Goal: Task Accomplishment & Management: Use online tool/utility

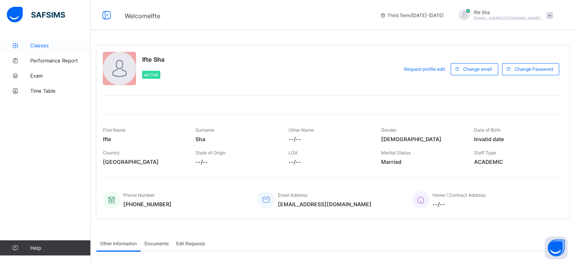
click at [64, 42] on span "Classes" at bounding box center [60, 45] width 61 height 6
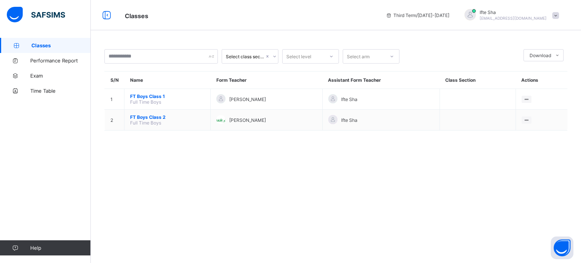
click at [559, 20] on div "Ifte Sha [EMAIL_ADDRESS][DOMAIN_NAME]" at bounding box center [510, 15] width 106 height 12
click at [529, 61] on span "Profile" at bounding box center [534, 60] width 50 height 9
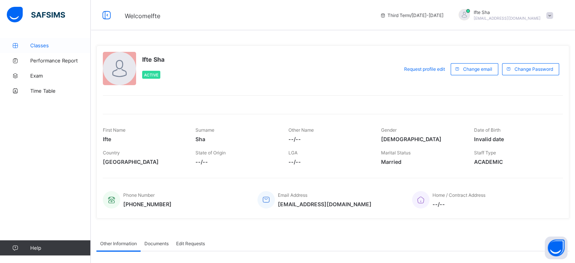
click at [39, 47] on span "Classes" at bounding box center [60, 45] width 61 height 6
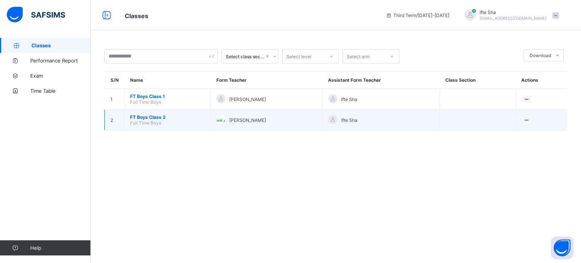
click at [154, 127] on td "FT Boys Class 2 Full Time Boys" at bounding box center [167, 120] width 86 height 21
click at [163, 115] on span "FT Boys Class 2" at bounding box center [167, 117] width 74 height 6
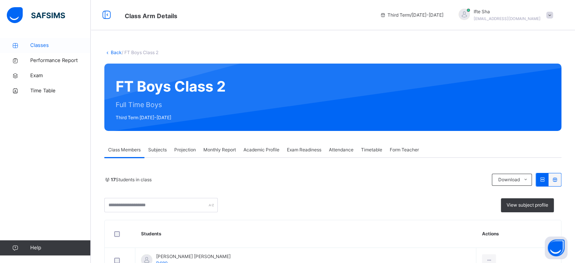
click at [77, 47] on span "Classes" at bounding box center [60, 46] width 61 height 8
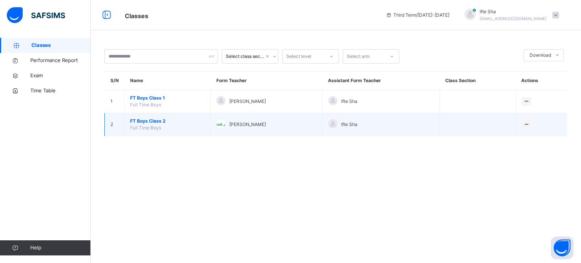
click at [149, 124] on span "FT Boys Class 2" at bounding box center [167, 121] width 74 height 7
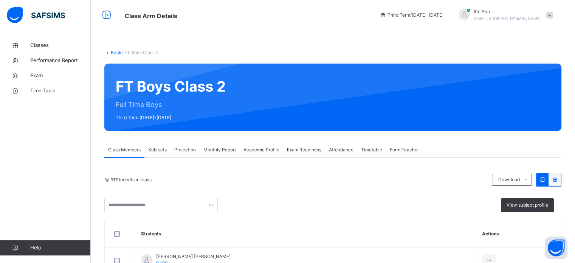
click at [220, 148] on span "Monthly Report" at bounding box center [219, 149] width 33 height 7
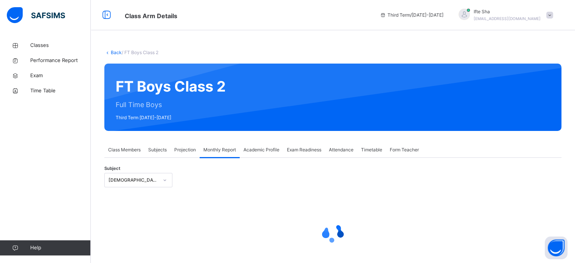
click at [179, 145] on div "Projection" at bounding box center [185, 149] width 29 height 15
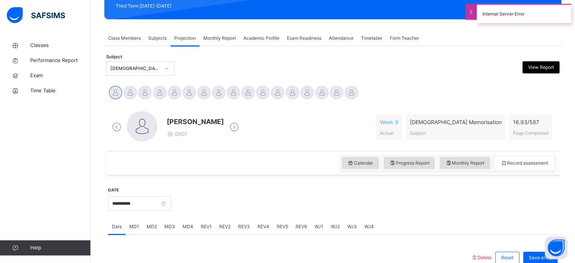
scroll to position [112, 0]
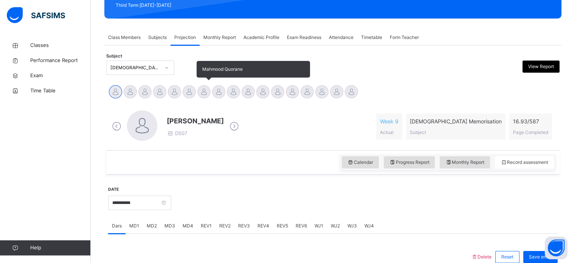
click at [199, 90] on div at bounding box center [203, 91] width 13 height 13
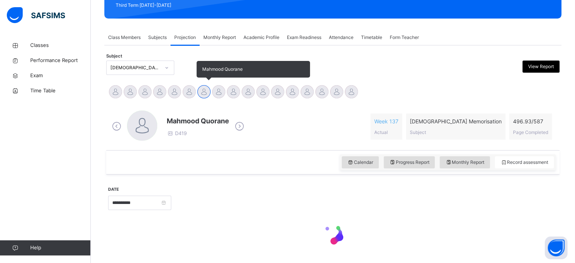
click at [204, 92] on div at bounding box center [203, 91] width 13 height 13
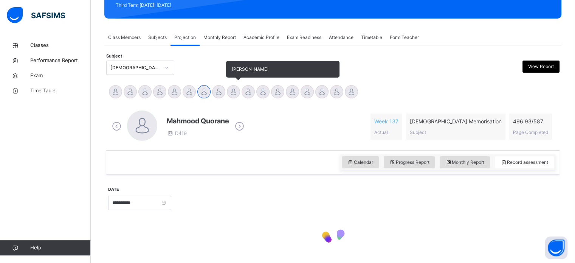
click at [227, 87] on div "[PERSON_NAME]" at bounding box center [233, 92] width 15 height 17
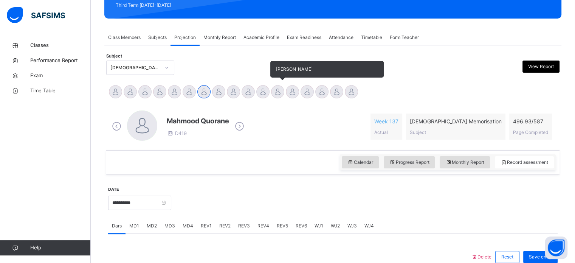
click at [272, 89] on div at bounding box center [277, 91] width 13 height 13
click at [276, 92] on div at bounding box center [277, 91] width 13 height 13
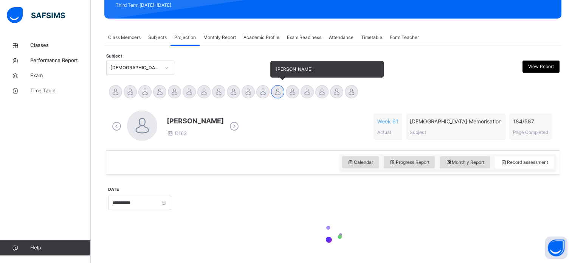
click at [278, 93] on div at bounding box center [277, 91] width 13 height 13
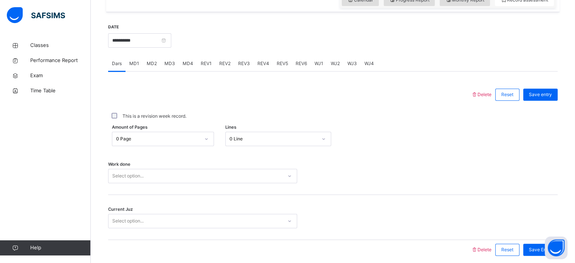
scroll to position [275, 0]
click at [148, 42] on input "**********" at bounding box center [139, 40] width 63 height 14
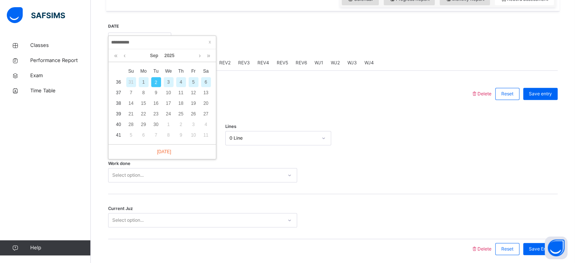
click at [143, 84] on div "1" at bounding box center [144, 82] width 10 height 10
type input "**********"
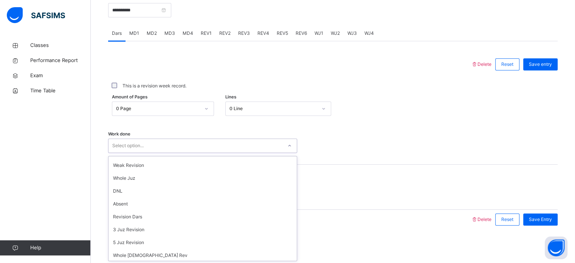
scroll to position [44, 0]
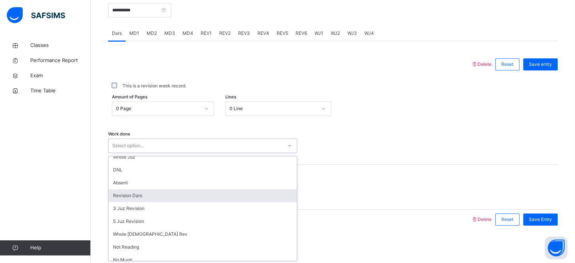
click at [150, 197] on div "Revision Dars" at bounding box center [203, 195] width 188 height 13
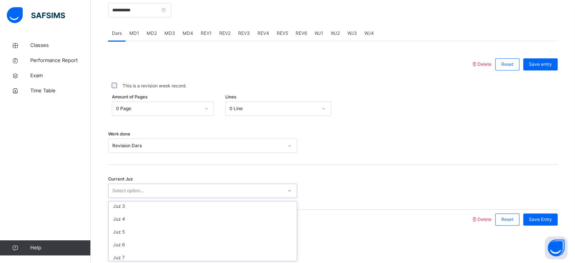
scroll to position [27, 0]
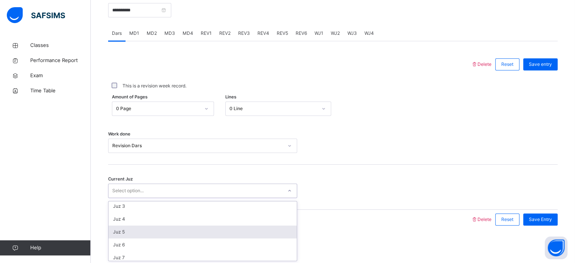
click at [136, 233] on div "Juz 5" at bounding box center [203, 231] width 188 height 13
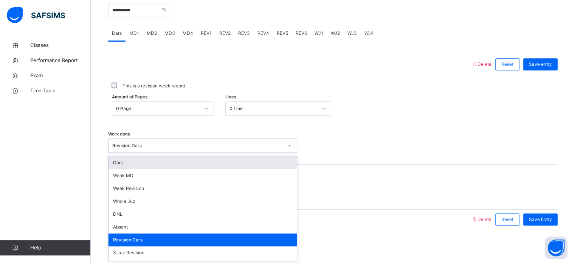
click at [434, 165] on div "Current Juz Juz 5" at bounding box center [333, 187] width 450 height 45
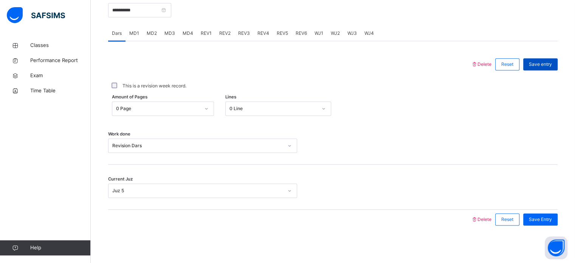
click at [531, 65] on div "Save entry" at bounding box center [540, 64] width 34 height 12
click at [547, 62] on span "Save entry" at bounding box center [540, 64] width 23 height 7
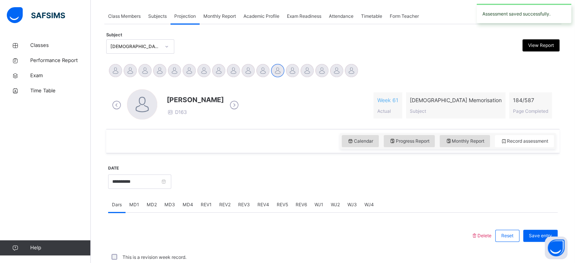
scroll to position [305, 0]
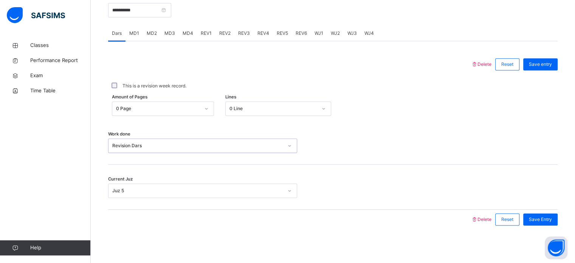
click at [142, 144] on div "Revision Dars" at bounding box center [197, 145] width 171 height 7
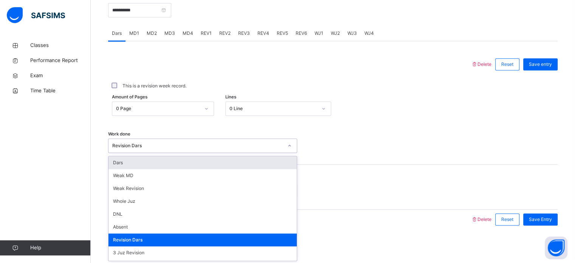
click at [142, 144] on div "Revision Dars" at bounding box center [197, 145] width 171 height 7
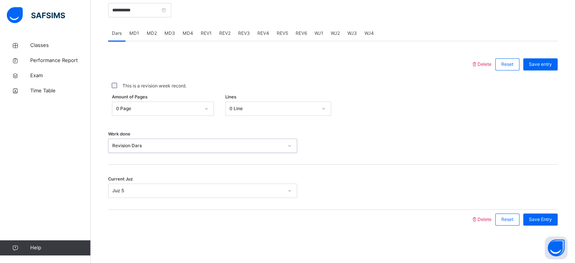
click at [142, 144] on div "Revision Dars" at bounding box center [197, 145] width 171 height 7
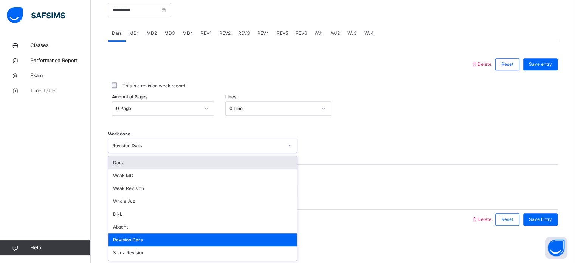
click at [142, 144] on div "Revision Dars" at bounding box center [197, 145] width 171 height 7
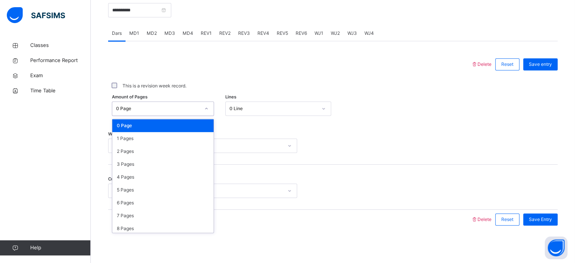
click at [143, 108] on div "0 Page" at bounding box center [158, 108] width 84 height 7
click at [220, 54] on div at bounding box center [289, 64] width 355 height 20
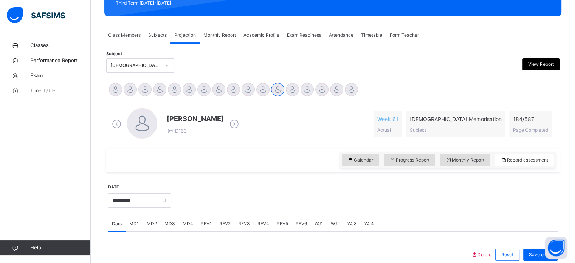
scroll to position [113, 0]
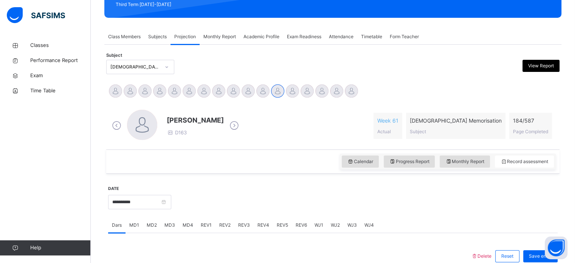
click at [132, 227] on span "MD1" at bounding box center [134, 225] width 10 height 7
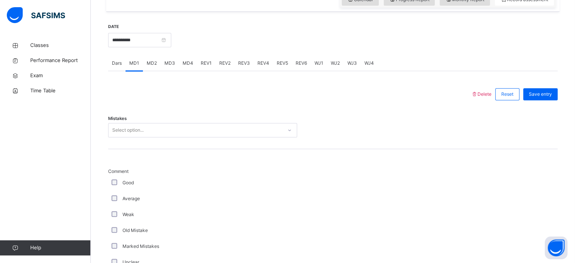
scroll to position [275, 0]
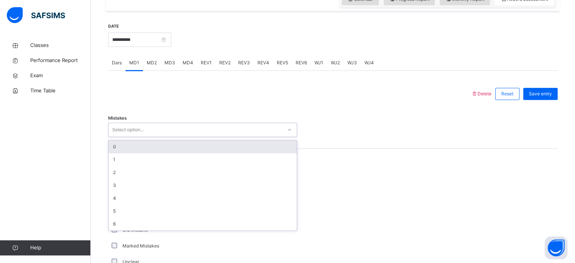
click at [152, 128] on div "Select option..." at bounding box center [196, 130] width 174 height 12
click at [414, 128] on div "Mistakes option 0 focused, 1 of 7. 7 results available. Use Up and Down to choo…" at bounding box center [333, 130] width 450 height 14
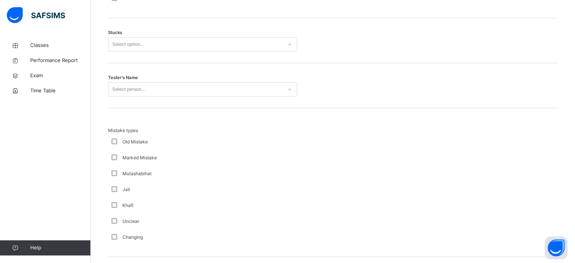
scroll to position [648, 0]
click at [143, 85] on div "Select person..." at bounding box center [128, 91] width 33 height 14
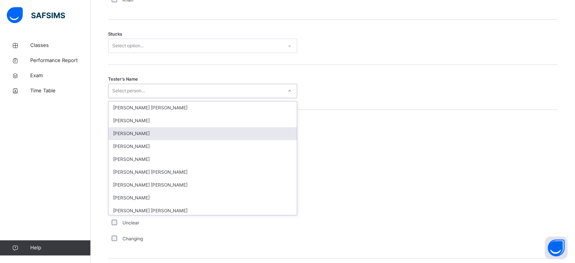
click at [128, 129] on div "[PERSON_NAME]" at bounding box center [203, 133] width 188 height 13
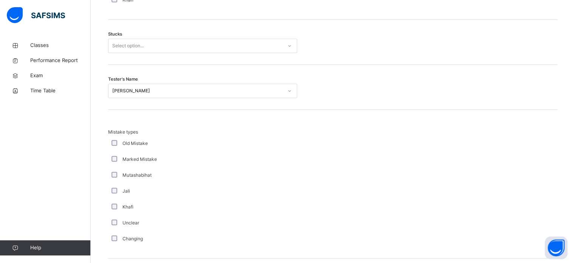
drag, startPoint x: 135, startPoint y: 78, endPoint x: 140, endPoint y: 87, distance: 10.5
click at [137, 84] on div "Tester's Name [PERSON_NAME]" at bounding box center [202, 91] width 189 height 14
click at [141, 89] on div "[PERSON_NAME]" at bounding box center [197, 90] width 171 height 7
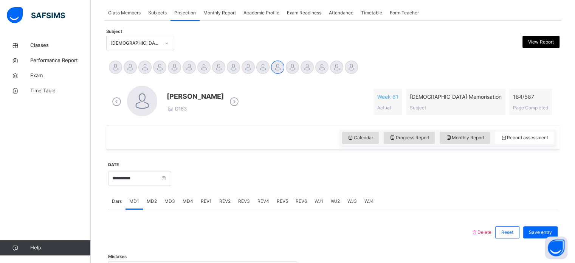
scroll to position [224, 0]
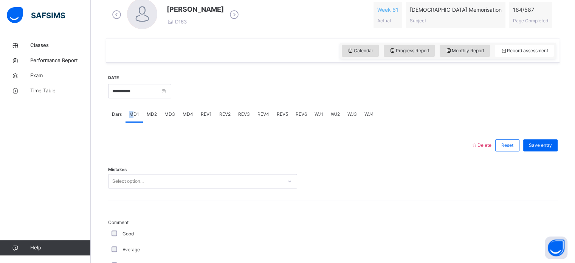
click at [130, 112] on span "MD1" at bounding box center [134, 114] width 10 height 7
click at [112, 111] on div "Dars" at bounding box center [116, 114] width 17 height 15
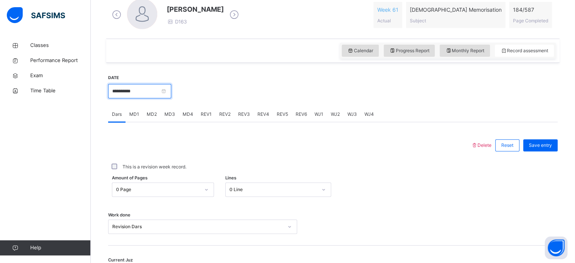
click at [141, 93] on input "**********" at bounding box center [139, 91] width 63 height 14
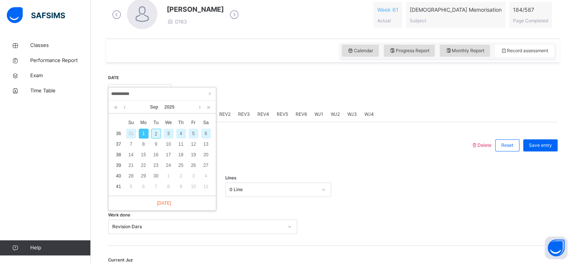
click at [186, 16] on div "[PERSON_NAME] D163" at bounding box center [195, 15] width 57 height 22
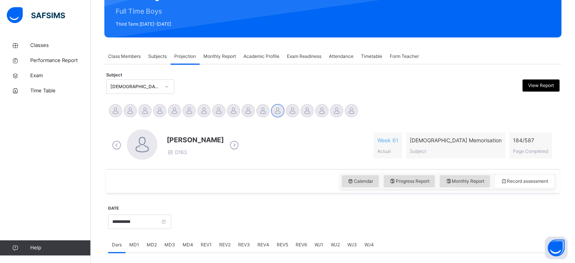
scroll to position [92, 0]
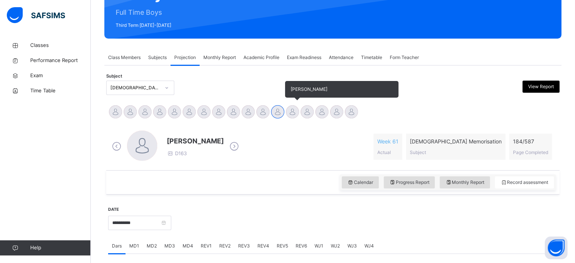
click at [290, 106] on div at bounding box center [292, 111] width 13 height 13
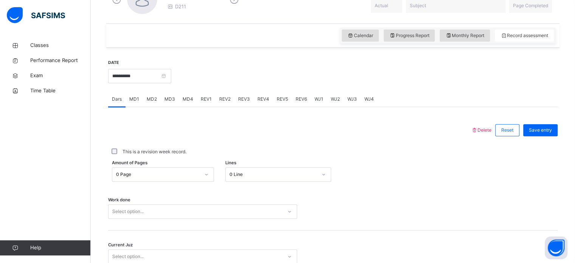
scroll to position [253, 0]
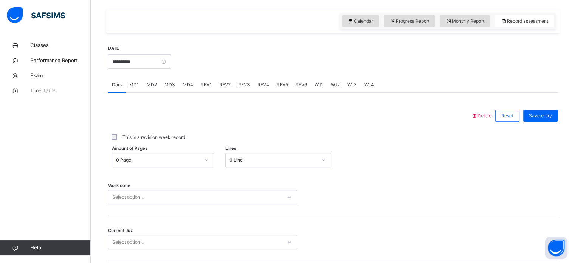
drag, startPoint x: 211, startPoint y: 73, endPoint x: 207, endPoint y: 79, distance: 6.8
click at [211, 74] on div at bounding box center [364, 61] width 379 height 33
click at [202, 86] on span "REV1" at bounding box center [206, 84] width 11 height 7
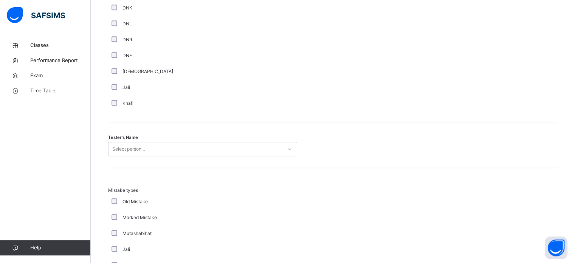
click at [140, 156] on div "Select person..." at bounding box center [202, 149] width 189 height 14
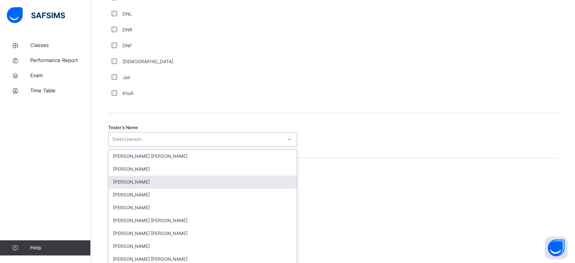
scroll to position [693, 0]
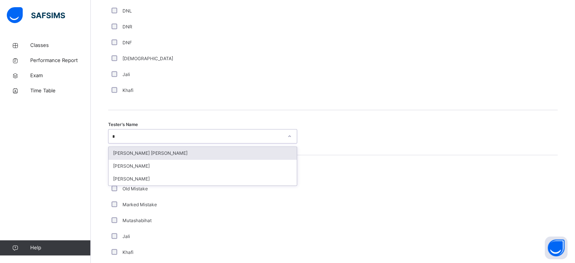
type input "*"
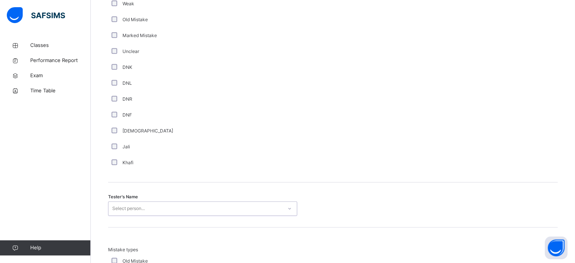
scroll to position [622, 0]
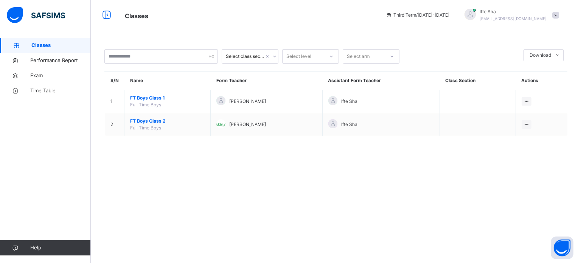
click at [554, 12] on span at bounding box center [555, 15] width 7 height 7
click at [528, 63] on span "Profile" at bounding box center [534, 64] width 50 height 10
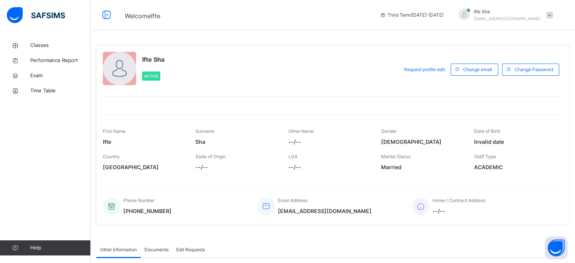
click at [528, 64] on div "Change Password" at bounding box center [530, 70] width 57 height 12
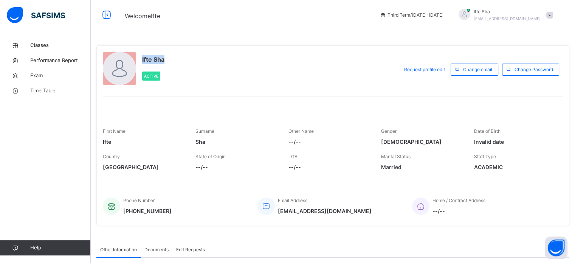
drag, startPoint x: 140, startPoint y: 57, endPoint x: 167, endPoint y: 59, distance: 26.9
click at [167, 59] on div "Ifte Sha Active" at bounding box center [249, 69] width 292 height 35
click at [200, 80] on div "Ifte Sha Active Request profile edit Change email Change Password First Name If…" at bounding box center [332, 135] width 473 height 180
click at [215, 56] on div "Ifte Sha Active" at bounding box center [249, 69] width 292 height 35
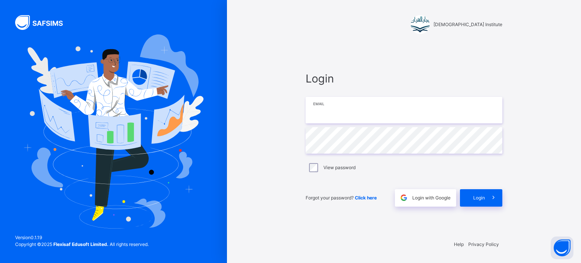
type input "**********"
click at [484, 203] on div "Login" at bounding box center [481, 197] width 42 height 17
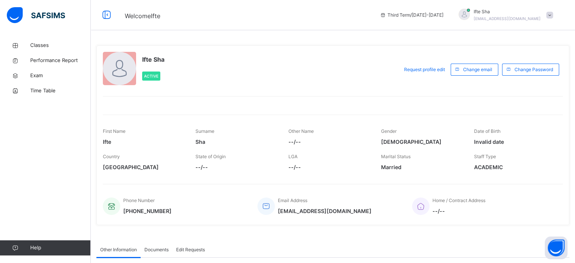
click at [484, 202] on span "Home / Contract Address" at bounding box center [459, 200] width 53 height 6
click at [38, 43] on span "Classes" at bounding box center [60, 46] width 61 height 8
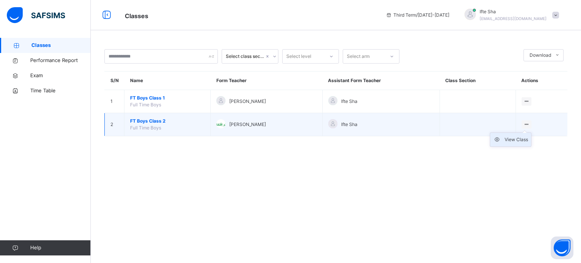
click at [526, 139] on div "View Class" at bounding box center [515, 140] width 23 height 8
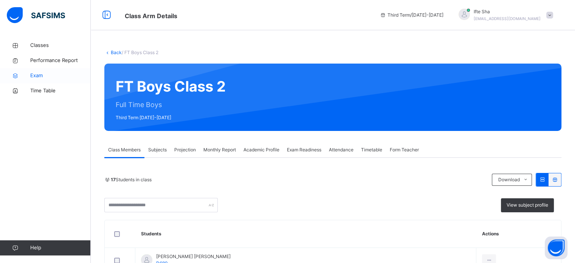
click at [33, 73] on span "Exam" at bounding box center [60, 76] width 61 height 8
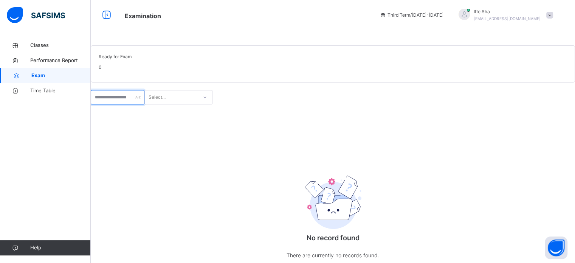
click at [125, 104] on input "text" at bounding box center [118, 97] width 54 height 14
click at [134, 104] on input "text" at bounding box center [118, 97] width 54 height 14
click at [166, 104] on div "Select..." at bounding box center [157, 97] width 17 height 14
click at [186, 104] on div "Select..." at bounding box center [333, 97] width 484 height 14
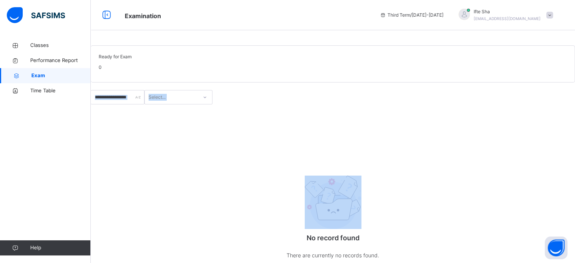
drag, startPoint x: 154, startPoint y: 151, endPoint x: 141, endPoint y: 121, distance: 33.2
click at [141, 121] on div "Select... No record found There are currently no records found. 10 Rows Display…" at bounding box center [333, 197] width 484 height 214
click at [141, 104] on input "text" at bounding box center [118, 97] width 54 height 14
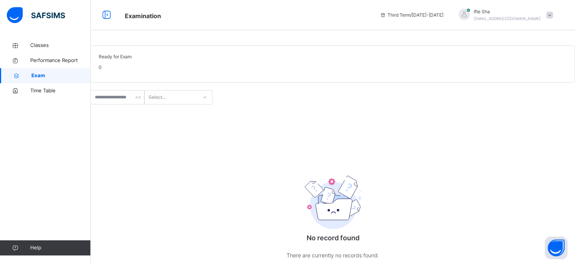
click at [50, 207] on div "Classes Performance Report Exam Time Table Help" at bounding box center [45, 146] width 91 height 233
drag, startPoint x: 130, startPoint y: 151, endPoint x: 127, endPoint y: 126, distance: 25.2
click at [127, 141] on div "No record found There are currently no records found." at bounding box center [333, 191] width 484 height 174
click at [127, 104] on div "Select..." at bounding box center [333, 97] width 484 height 14
click at [127, 104] on input "text" at bounding box center [118, 97] width 54 height 14
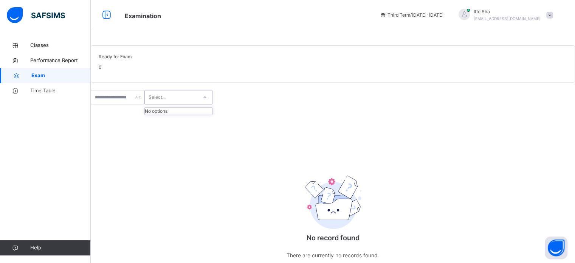
click at [198, 103] on div "Select..." at bounding box center [171, 98] width 53 height 12
click at [40, 74] on span "Exam" at bounding box center [60, 76] width 59 height 8
click at [47, 49] on span "Classes" at bounding box center [60, 46] width 61 height 8
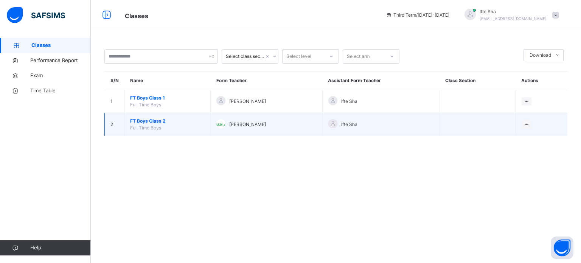
click at [157, 122] on span "FT Boys Class 2" at bounding box center [167, 121] width 74 height 7
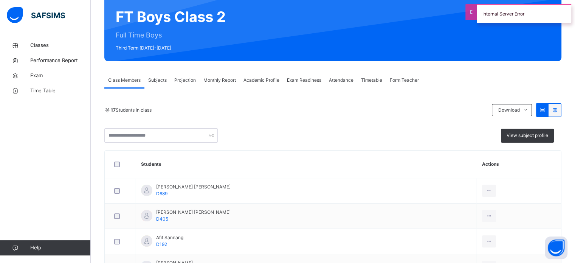
scroll to position [70, 0]
click at [300, 77] on span "Exam Readiness" at bounding box center [304, 80] width 34 height 7
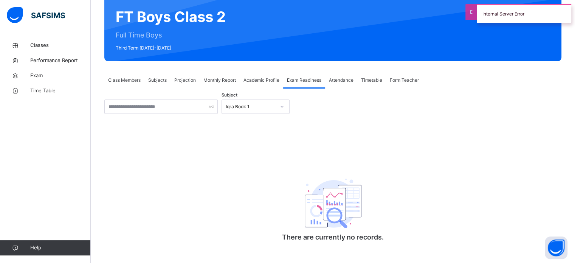
click at [272, 110] on div "Iqra Book 1" at bounding box center [248, 107] width 53 height 12
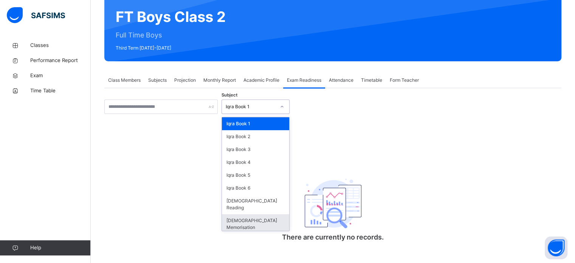
click at [247, 214] on div "[DEMOGRAPHIC_DATA] Memorisation" at bounding box center [255, 224] width 67 height 20
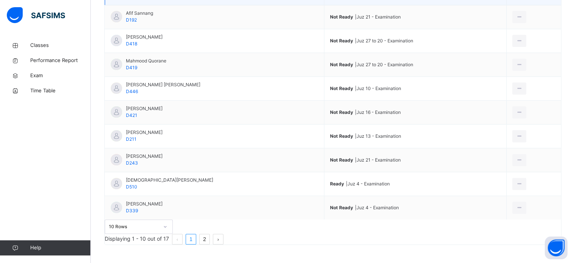
scroll to position [238, 0]
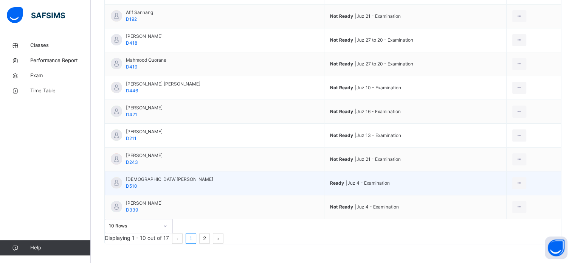
click at [155, 176] on span "[DEMOGRAPHIC_DATA][PERSON_NAME]" at bounding box center [169, 179] width 87 height 7
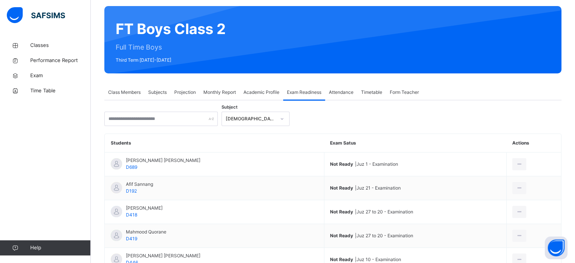
scroll to position [56, 0]
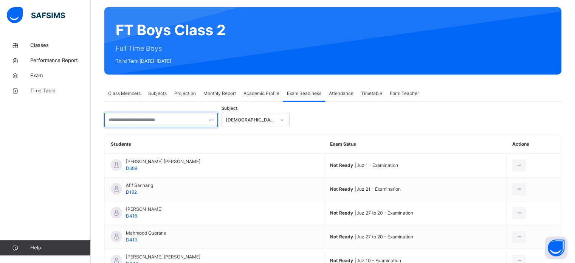
click at [182, 125] on input "text" at bounding box center [160, 120] width 113 height 14
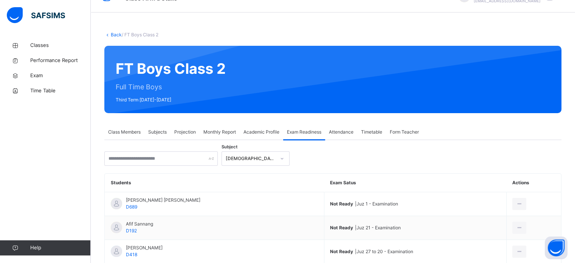
scroll to position [17, 0]
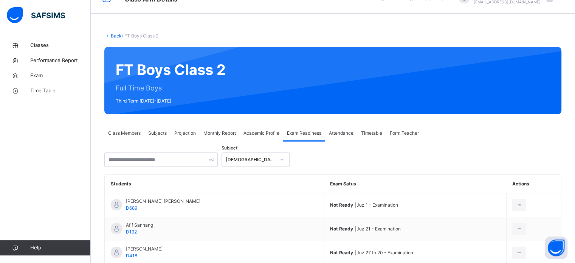
click at [185, 133] on span "Projection" at bounding box center [185, 133] width 22 height 7
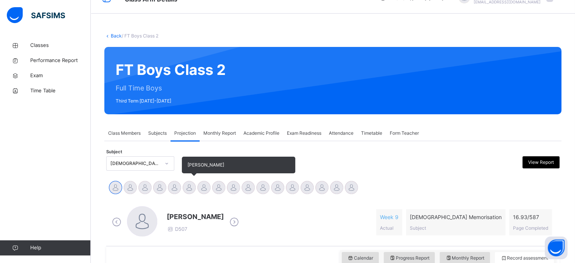
click at [188, 186] on div at bounding box center [189, 187] width 13 height 13
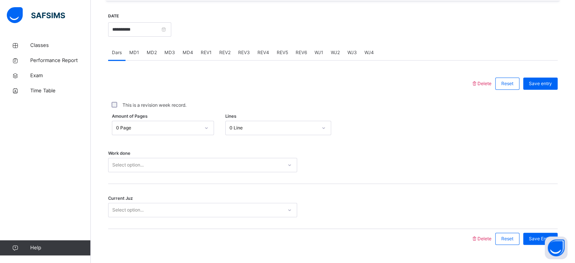
scroll to position [280, 0]
click at [165, 131] on div "0 Page" at bounding box center [158, 127] width 84 height 7
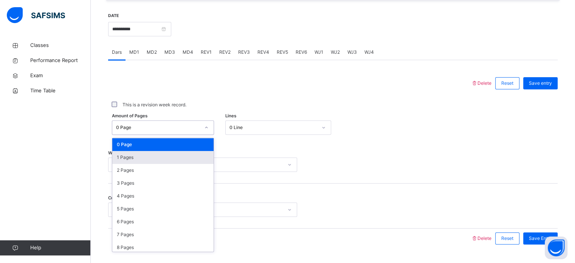
click at [159, 164] on div "1 Pages" at bounding box center [162, 157] width 101 height 13
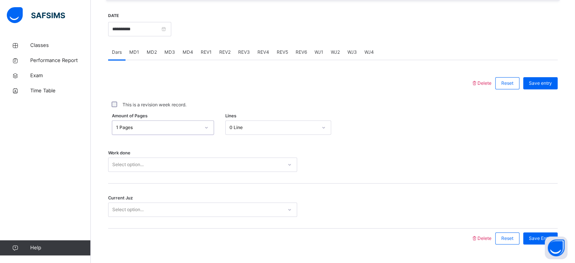
click at [200, 167] on div "Select option..." at bounding box center [202, 164] width 189 height 14
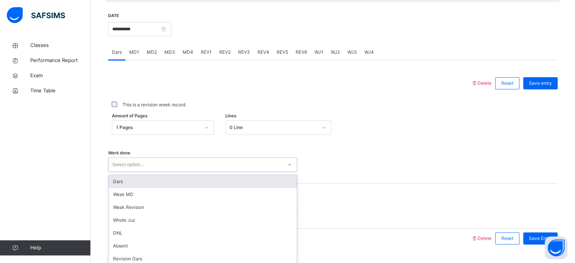
scroll to position [305, 0]
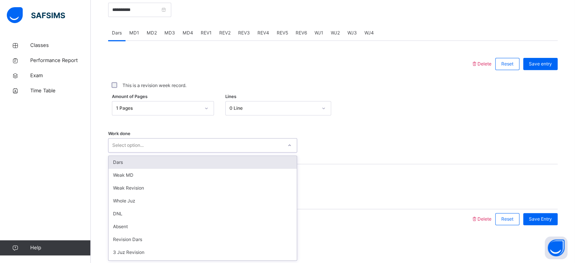
click at [189, 165] on div "Dars" at bounding box center [203, 162] width 188 height 13
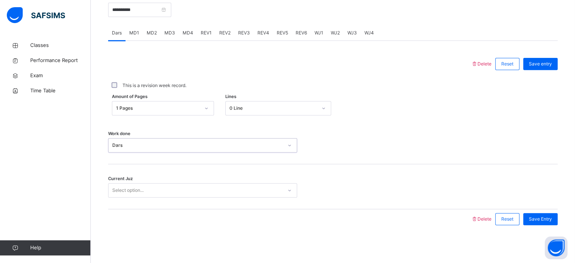
click at [151, 185] on div "Select option..." at bounding box center [196, 191] width 174 height 12
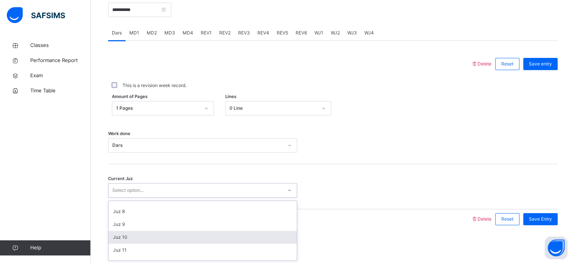
click at [129, 234] on div "Juz 10" at bounding box center [203, 237] width 188 height 13
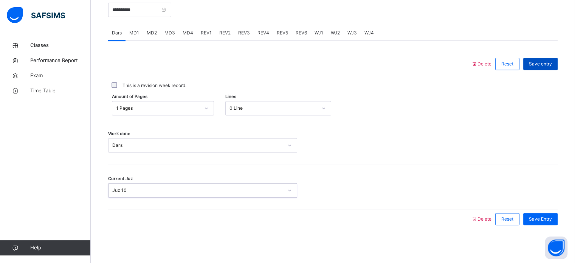
click at [553, 58] on div "Save entry" at bounding box center [540, 64] width 34 height 12
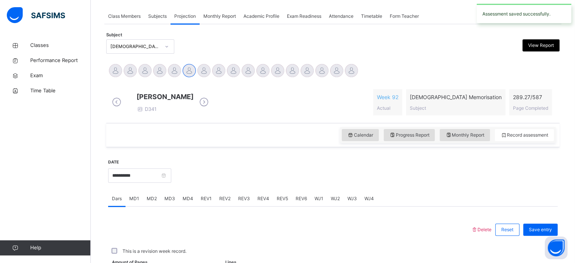
scroll to position [305, 0]
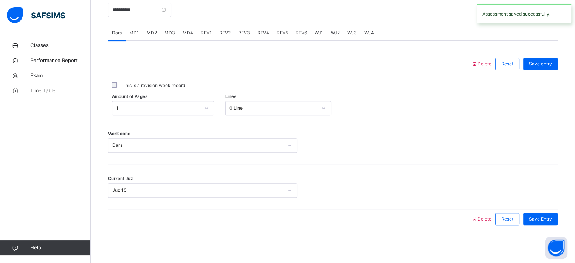
click at [185, 36] on div "MD4" at bounding box center [188, 32] width 18 height 15
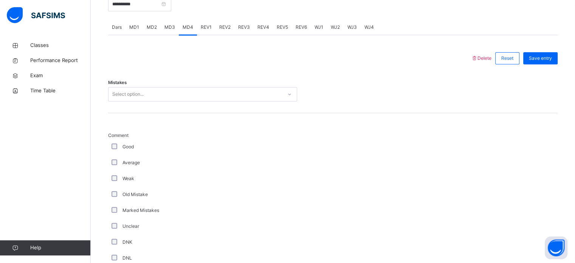
click at [157, 35] on div "MD2" at bounding box center [152, 27] width 18 height 15
click at [161, 35] on div "MD3" at bounding box center [170, 27] width 18 height 15
click at [147, 31] on span "MD2" at bounding box center [152, 27] width 10 height 7
click at [128, 101] on div "Select option..." at bounding box center [127, 94] width 31 height 14
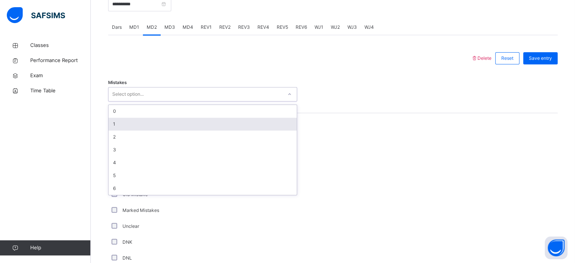
click at [117, 130] on div "1" at bounding box center [203, 124] width 188 height 13
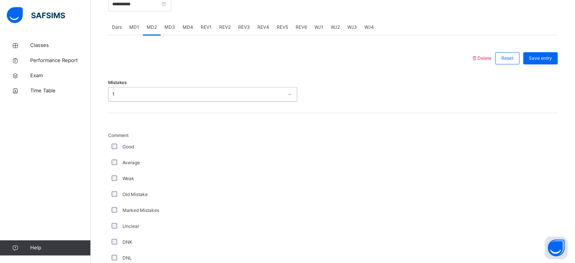
click at [112, 150] on div "Good" at bounding box center [202, 146] width 185 height 7
click at [116, 148] on div "Good" at bounding box center [202, 147] width 189 height 16
click at [110, 150] on div "Good" at bounding box center [202, 146] width 185 height 7
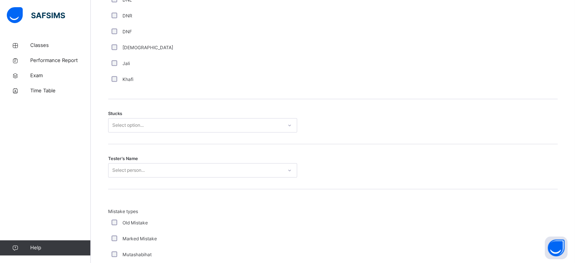
scroll to position [565, 0]
click at [126, 127] on div "Select option..." at bounding box center [127, 123] width 31 height 14
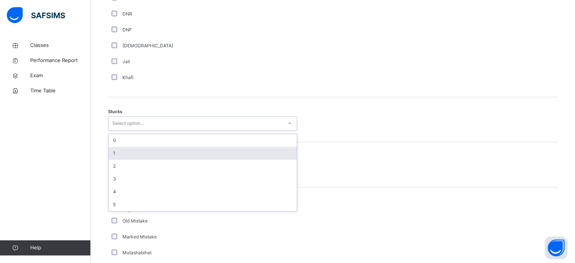
click at [118, 157] on div "1" at bounding box center [203, 153] width 188 height 13
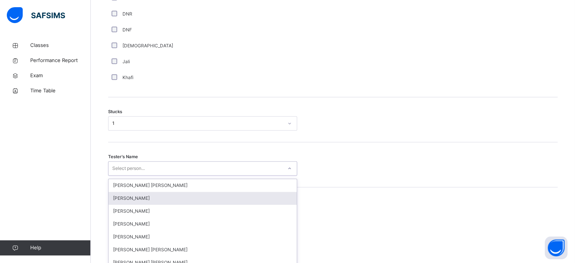
click at [128, 175] on div "option [PERSON_NAME] focused, 2 of 90. 90 results available. Use Up and Down to…" at bounding box center [202, 168] width 189 height 14
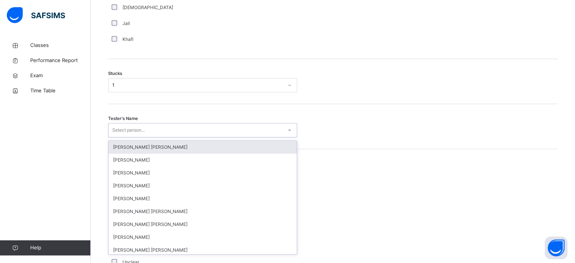
click at [145, 134] on div "Select person..." at bounding box center [128, 130] width 33 height 14
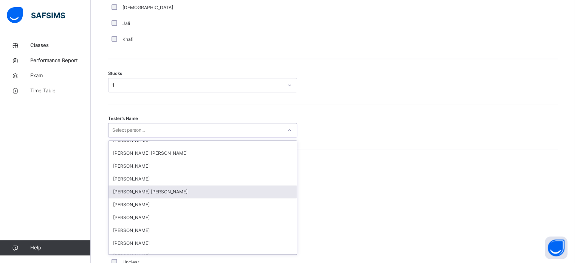
scroll to position [141, 0]
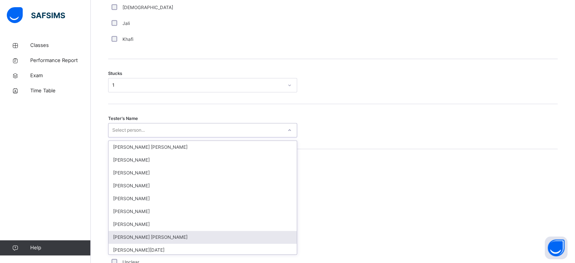
click at [118, 241] on div "[PERSON_NAME] [PERSON_NAME]" at bounding box center [203, 237] width 188 height 13
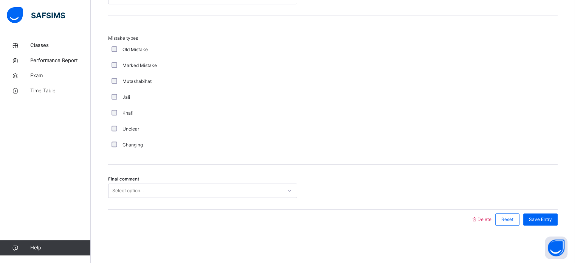
scroll to position [742, 0]
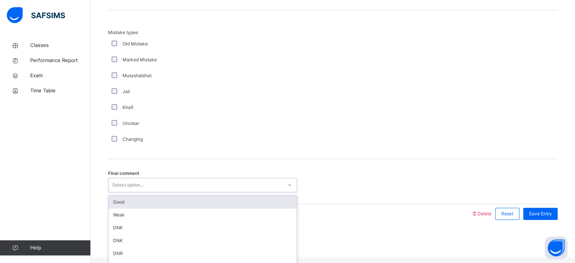
click at [129, 192] on div "Select option..." at bounding box center [127, 185] width 31 height 14
click at [125, 206] on div "Good" at bounding box center [203, 202] width 188 height 13
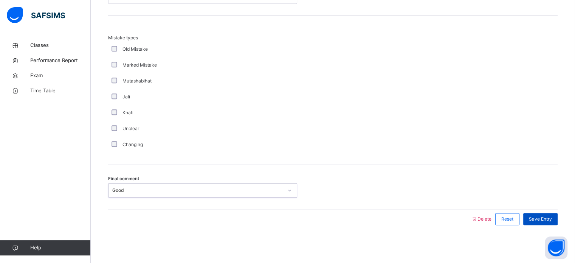
click at [548, 220] on span "Save Entry" at bounding box center [540, 219] width 23 height 7
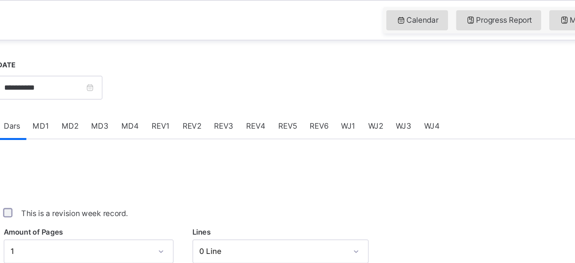
scroll to position [304, 0]
